Goal: Transaction & Acquisition: Purchase product/service

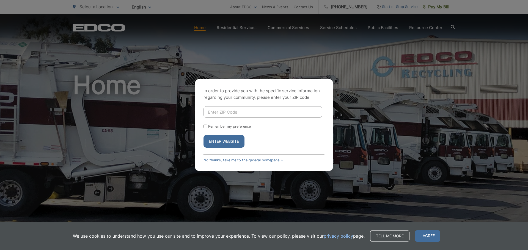
drag, startPoint x: 0, startPoint y: 0, endPoint x: 228, endPoint y: 114, distance: 254.5
click at [228, 114] on input "Enter ZIP Code" at bounding box center [262, 112] width 119 height 12
type input "92104"
click at [206, 126] on input "Remember my preference" at bounding box center [205, 127] width 4 height 4
checkbox input "true"
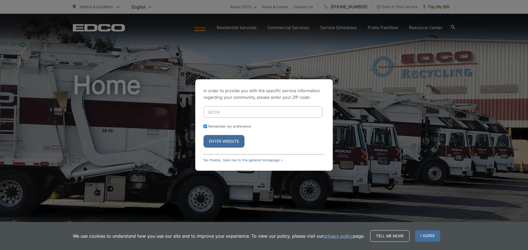
click at [217, 138] on button "Enter Website" at bounding box center [223, 141] width 41 height 13
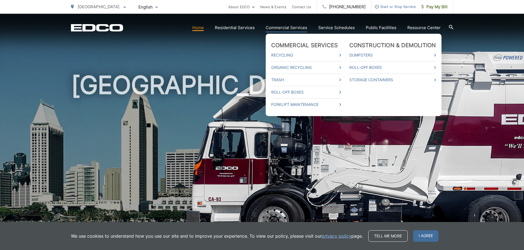
click at [285, 28] on link "Commercial Services" at bounding box center [287, 27] width 42 height 7
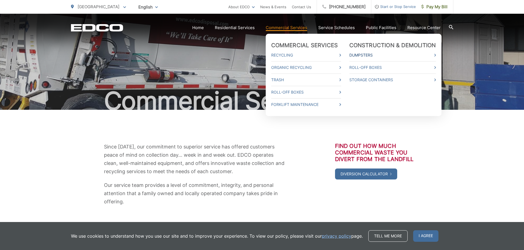
click at [357, 55] on link "Dumpsters" at bounding box center [392, 55] width 87 height 7
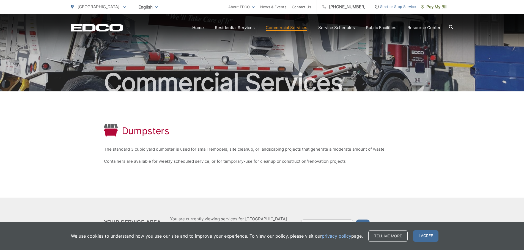
scroll to position [50, 0]
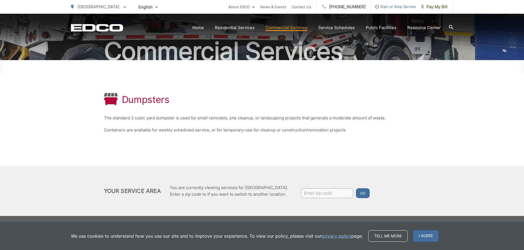
click at [316, 194] on input "Enter zip code" at bounding box center [327, 194] width 52 height 10
type input "92104"
click at [357, 189] on button "Go" at bounding box center [363, 194] width 14 height 10
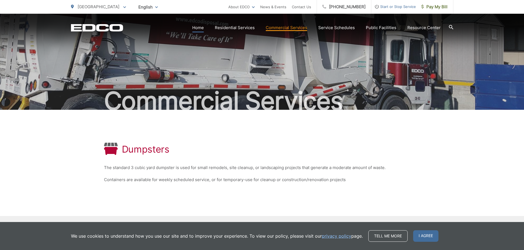
click at [202, 28] on link "Home" at bounding box center [198, 27] width 12 height 7
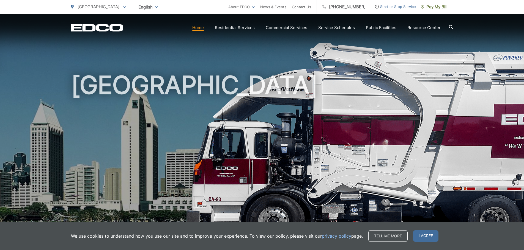
click at [202, 28] on link "Home" at bounding box center [198, 27] width 12 height 7
click at [429, 6] on span "Pay My Bill" at bounding box center [434, 7] width 26 height 7
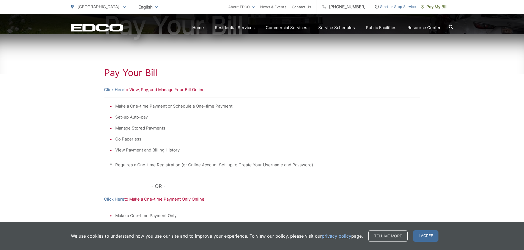
scroll to position [82, 0]
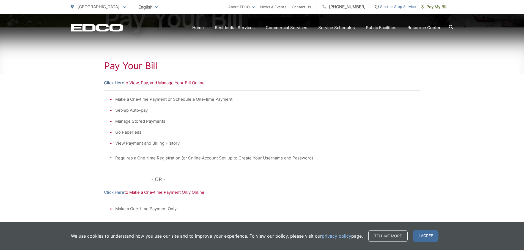
click at [118, 84] on link "Click Here" at bounding box center [114, 83] width 20 height 7
